Goal: Task Accomplishment & Management: Complete application form

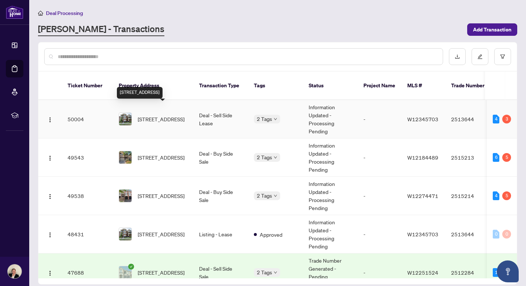
click at [160, 115] on span "[STREET_ADDRESS]" at bounding box center [161, 119] width 47 height 8
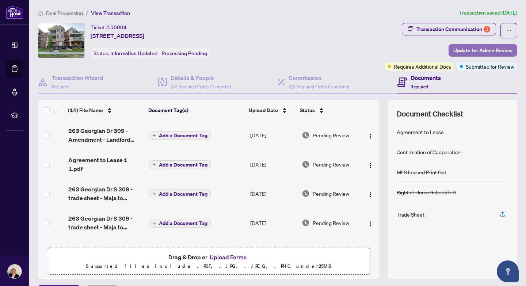
click at [464, 49] on span "Update for Admin Review" at bounding box center [482, 51] width 59 height 12
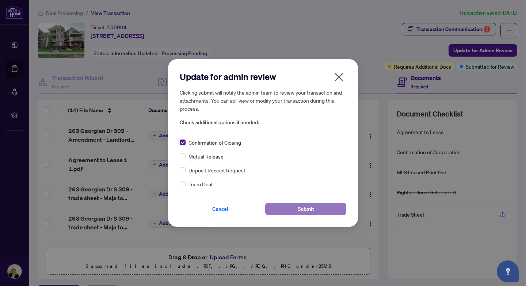
click at [311, 210] on span "Submit" at bounding box center [306, 209] width 16 height 12
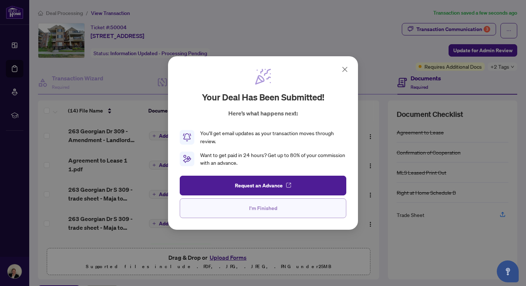
click at [257, 209] on span "I'm Finished" at bounding box center [263, 208] width 28 height 12
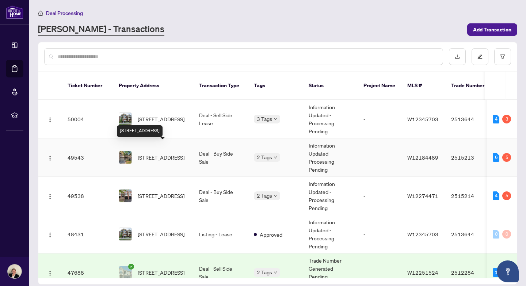
click at [143, 153] on span "[STREET_ADDRESS]" at bounding box center [161, 157] width 47 height 8
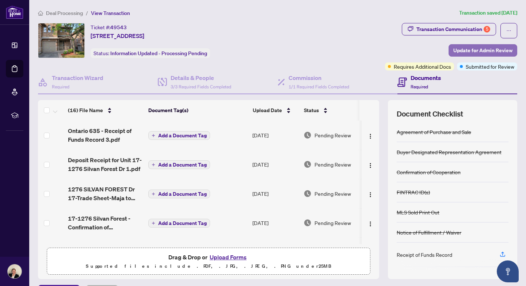
click at [474, 51] on span "Update for Admin Review" at bounding box center [482, 51] width 59 height 12
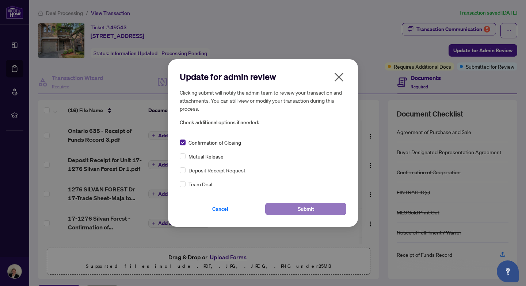
click at [317, 209] on button "Submit" at bounding box center [305, 209] width 81 height 12
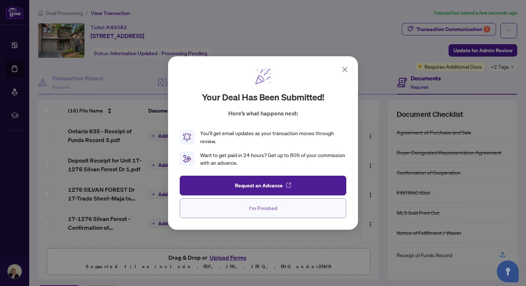
click at [261, 210] on span "I'm Finished" at bounding box center [263, 208] width 28 height 12
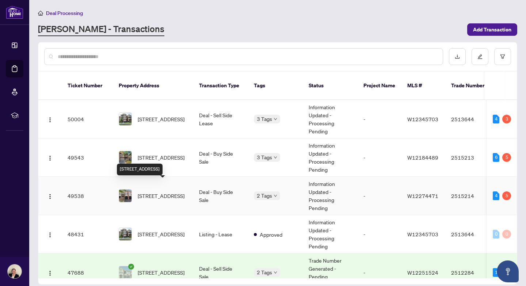
click at [149, 192] on span "[STREET_ADDRESS]" at bounding box center [161, 196] width 47 height 8
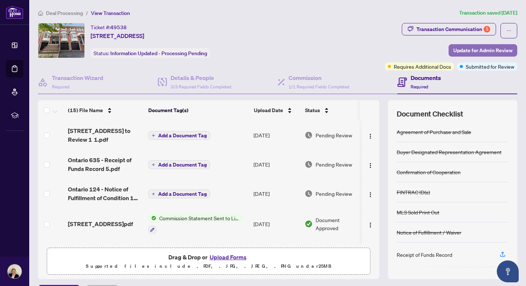
click at [486, 52] on span "Update for Admin Review" at bounding box center [482, 51] width 59 height 12
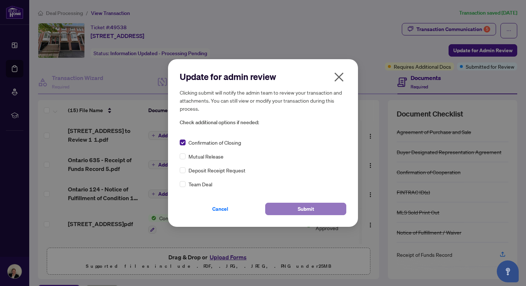
click at [315, 208] on button "Submit" at bounding box center [305, 209] width 81 height 12
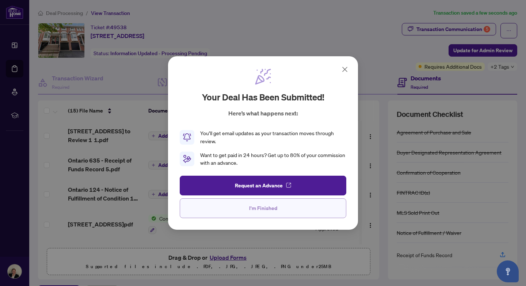
click at [252, 208] on span "I'm Finished" at bounding box center [263, 208] width 28 height 12
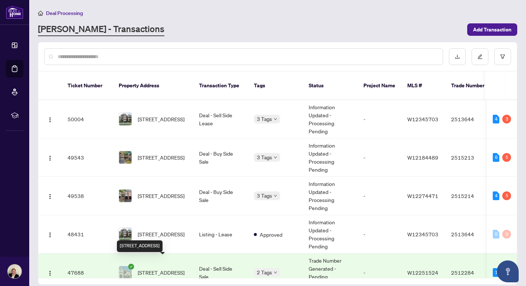
click at [151, 268] on span "[STREET_ADDRESS]" at bounding box center [161, 272] width 47 height 8
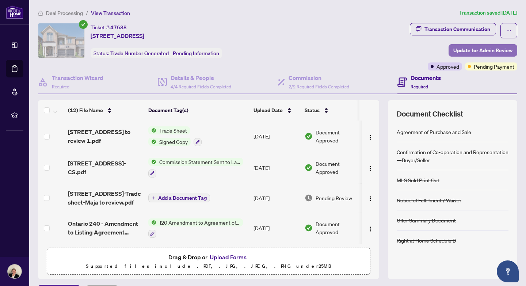
click at [463, 51] on span "Update for Admin Review" at bounding box center [482, 51] width 59 height 12
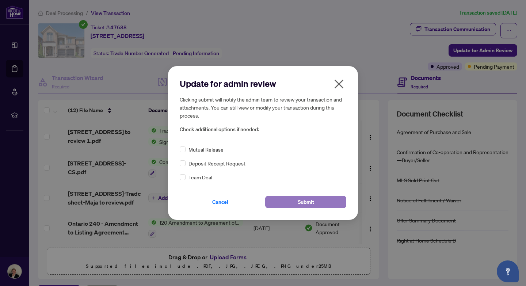
click at [303, 199] on span "Submit" at bounding box center [306, 202] width 16 height 12
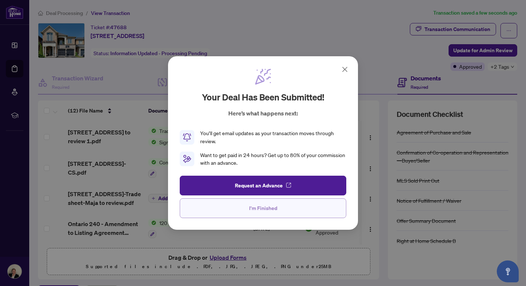
click at [264, 208] on span "I'm Finished" at bounding box center [263, 208] width 28 height 12
